Goal: Information Seeking & Learning: Learn about a topic

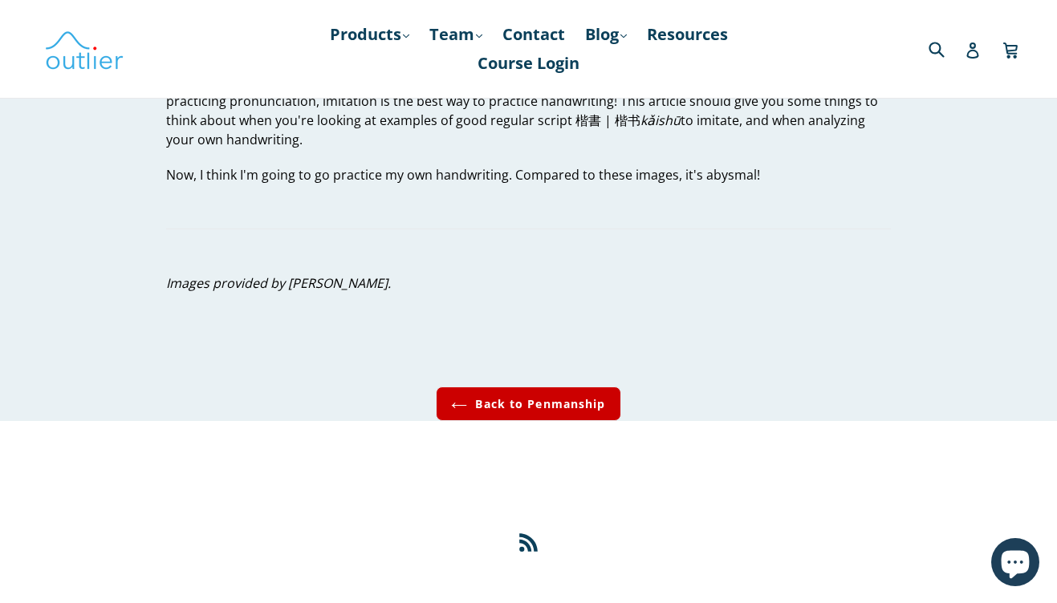
scroll to position [5132, 0]
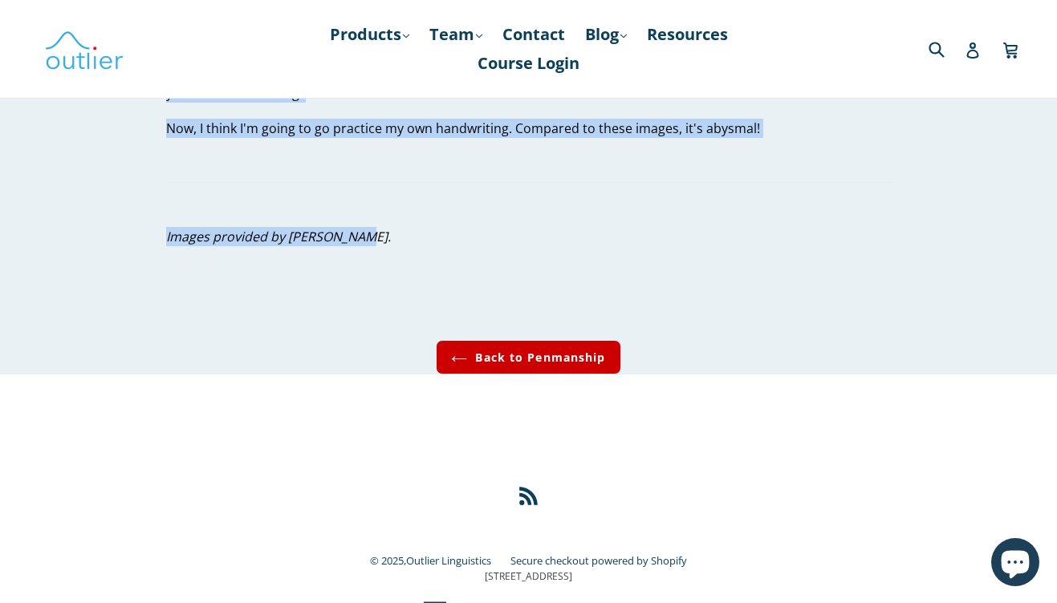
drag, startPoint x: 199, startPoint y: 144, endPoint x: 538, endPoint y: 213, distance: 345.4
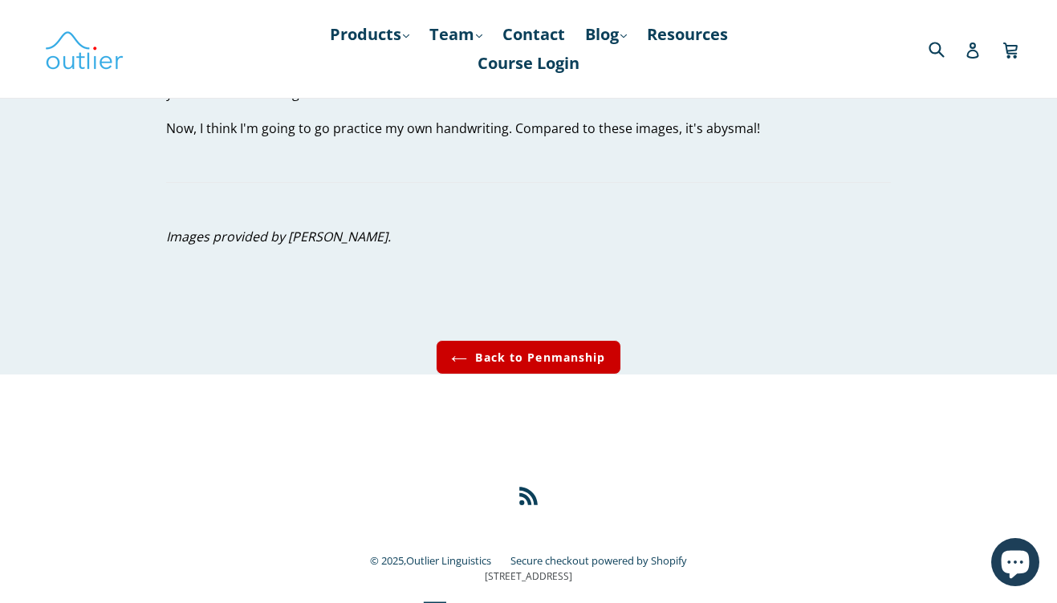
drag, startPoint x: 887, startPoint y: 453, endPoint x: 875, endPoint y: 394, distance: 60.7
click at [887, 453] on div "RSS" at bounding box center [528, 474] width 875 height 66
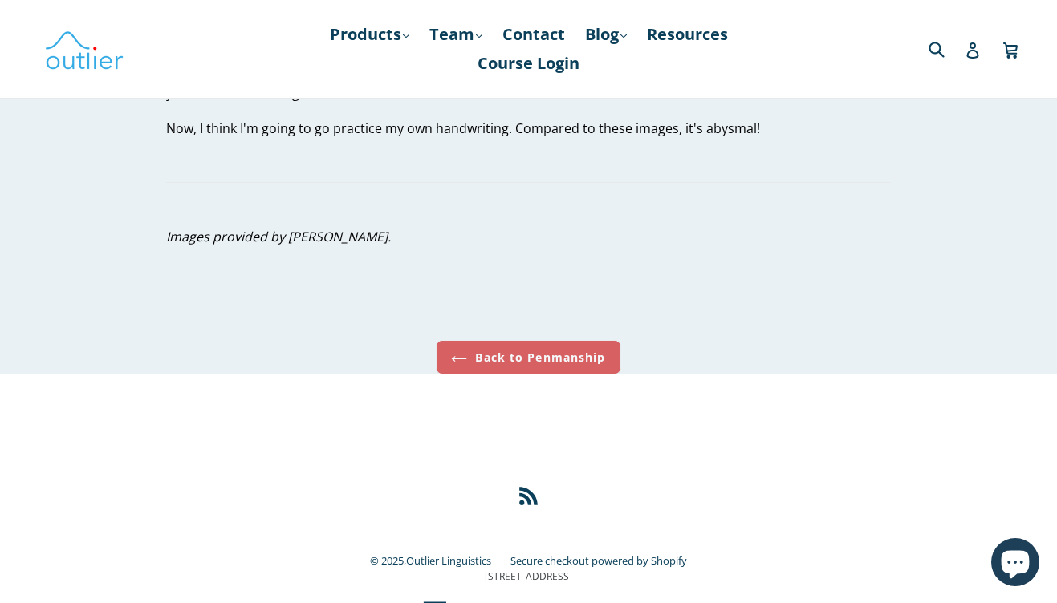
click at [534, 340] on link "Back to Penmanship" at bounding box center [528, 357] width 185 height 35
click at [538, 340] on link "Back to Penmanship" at bounding box center [528, 357] width 185 height 35
